Goal: Download file/media

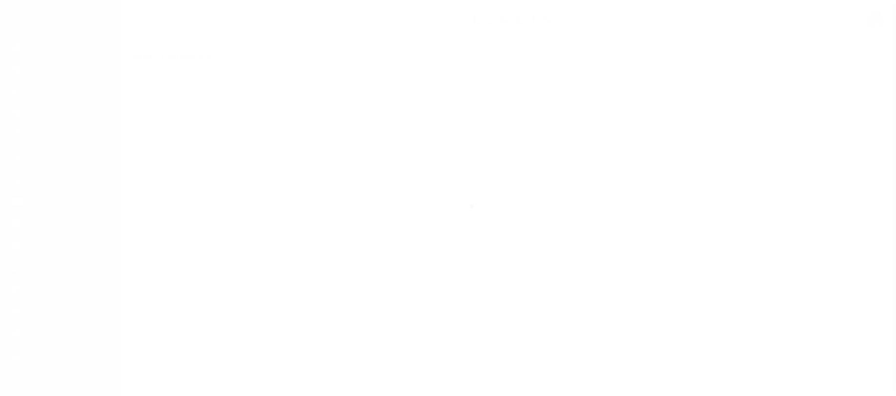
scroll to position [80, 0]
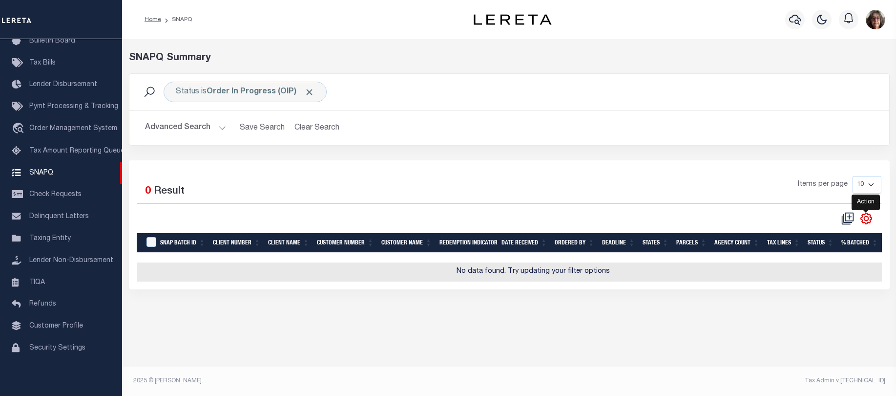
click at [868, 220] on icon "" at bounding box center [866, 218] width 4 height 4
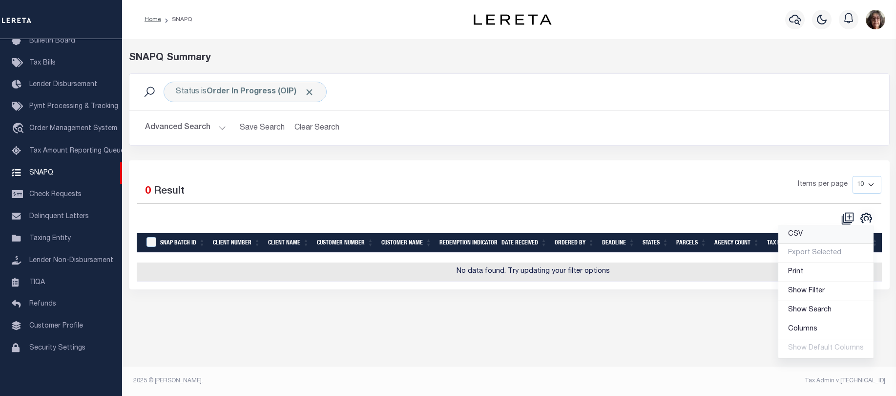
click at [800, 236] on span "CSV" at bounding box center [795, 234] width 15 height 7
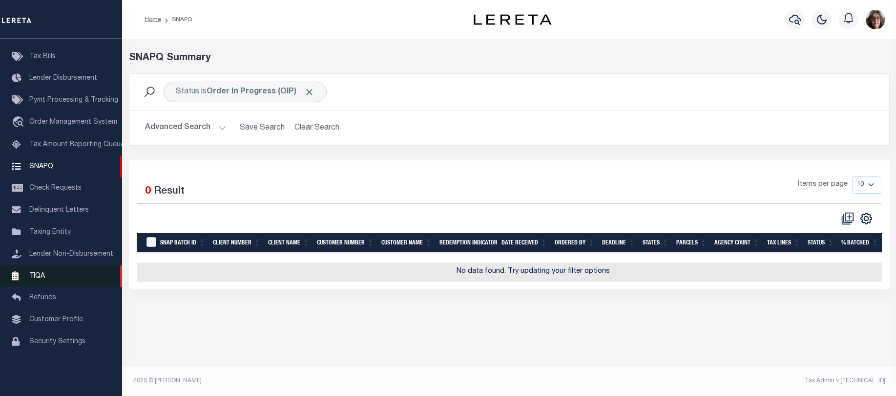
click at [39, 279] on span "TIQA" at bounding box center [37, 275] width 16 height 7
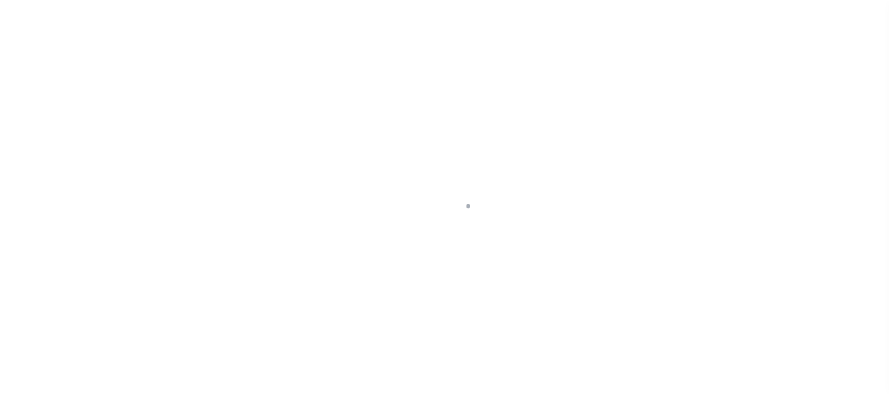
scroll to position [80, 0]
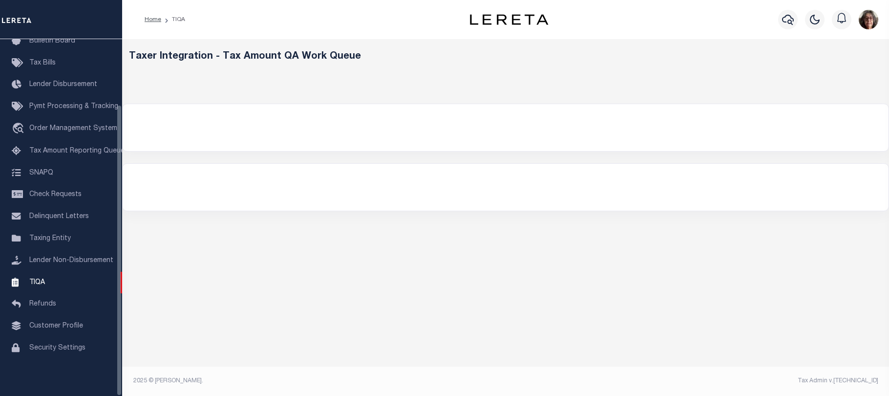
select select "200"
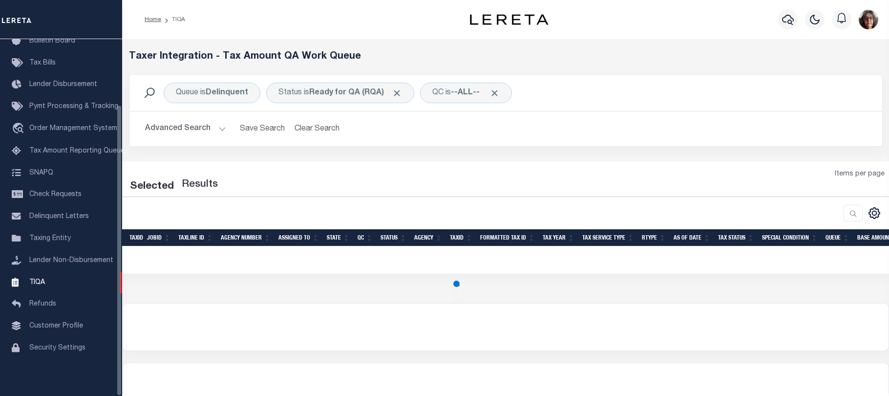
select select "200"
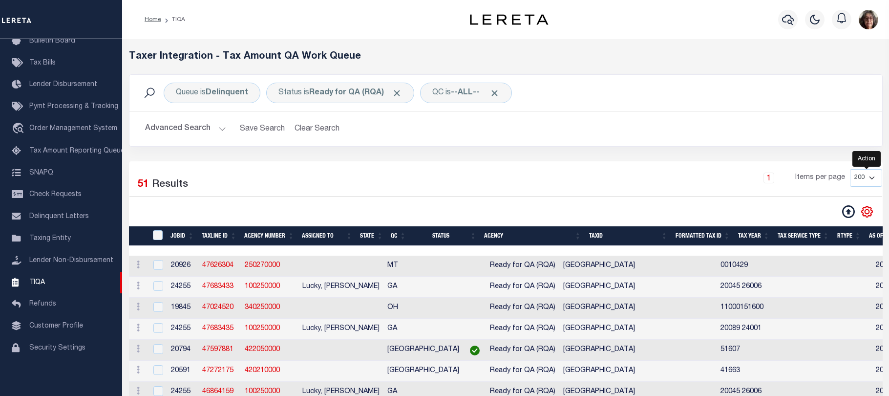
click at [867, 212] on icon "" at bounding box center [867, 211] width 13 height 13
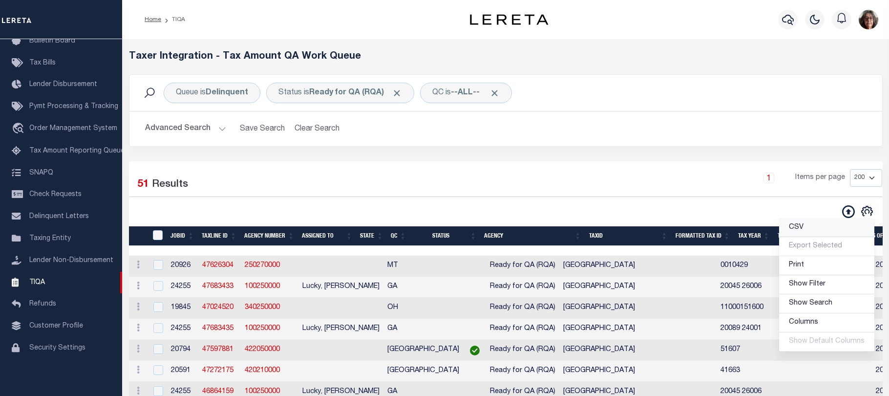
click at [800, 228] on span "CSV" at bounding box center [796, 227] width 15 height 7
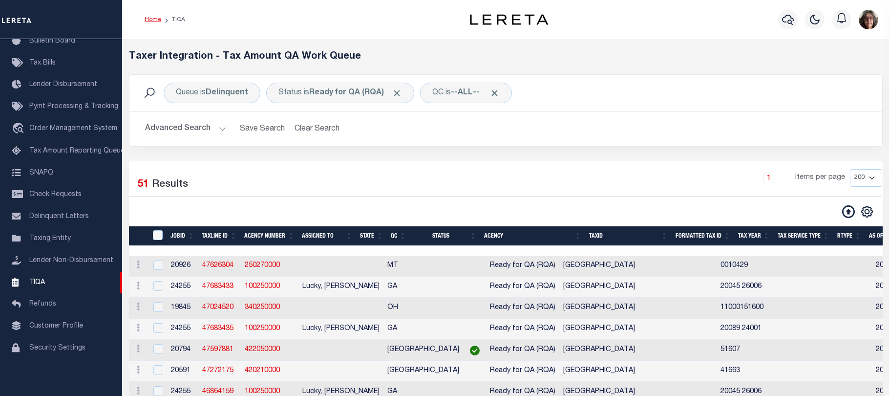
click at [151, 19] on link "Home" at bounding box center [153, 20] width 17 height 6
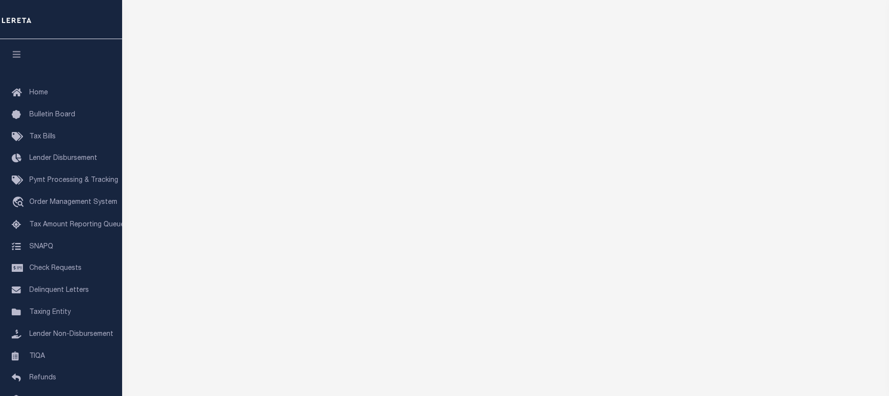
scroll to position [71, 0]
